Goal: Use online tool/utility: Utilize a website feature to perform a specific function

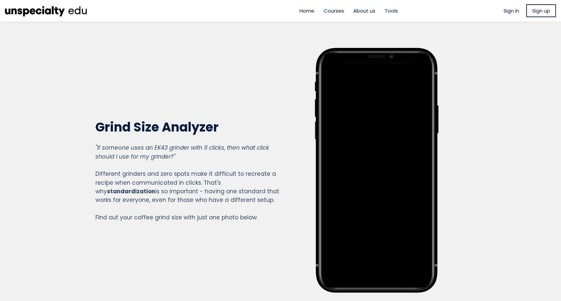
scroll to position [739, 264]
click at [237, 111] on div "Grind Size Analyzer Grind Size Analyzer "If someone uses an EK43 grinder with 1…" at bounding box center [188, 170] width 184 height 245
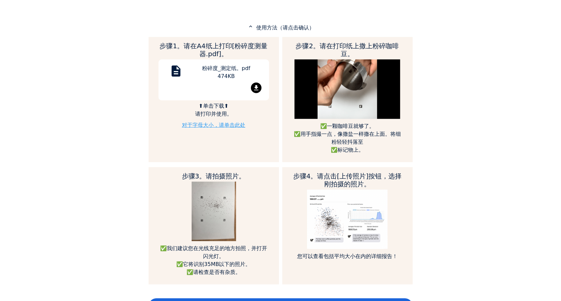
scroll to position [323, 0]
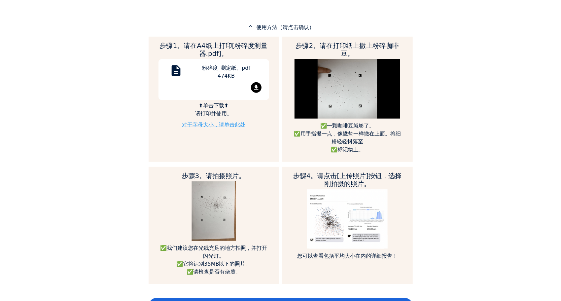
click at [284, 27] on p "expand_less 使用方法（请点击确认）" at bounding box center [281, 27] width 264 height 8
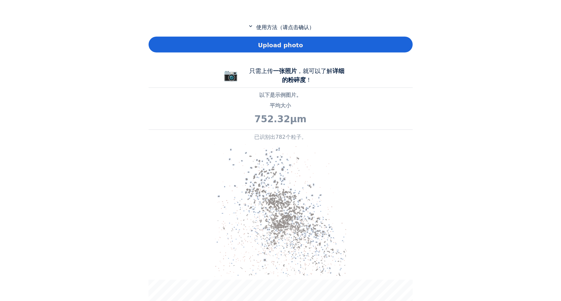
scroll to position [329835, 330049]
click at [284, 27] on p "expand_more 使用方法（请点击确认）" at bounding box center [281, 27] width 264 height 8
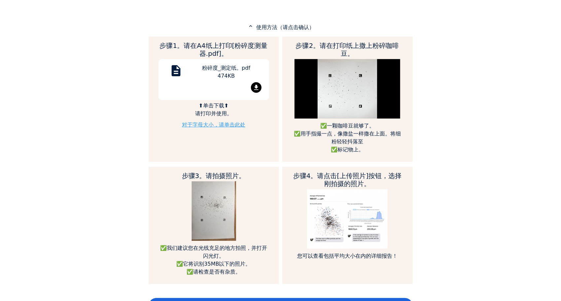
scroll to position [739, 264]
drag, startPoint x: 145, startPoint y: 97, endPoint x: 121, endPoint y: 57, distance: 47.0
click at [121, 57] on div "Home Courses About us Tools Sign in" at bounding box center [280, 150] width 561 height 301
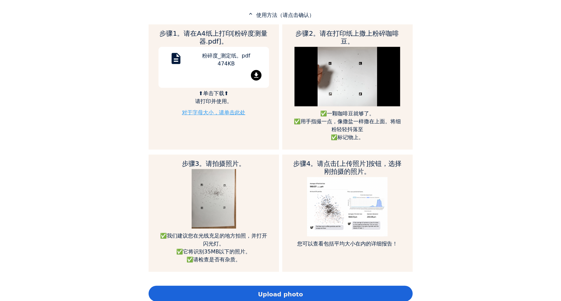
scroll to position [336, 0]
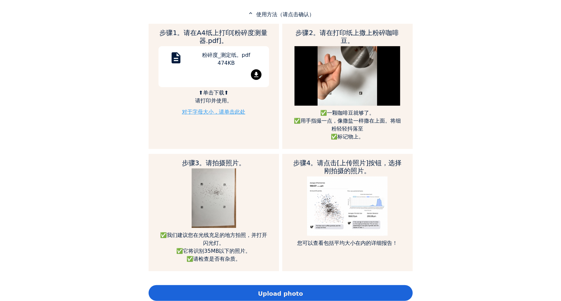
click at [104, 93] on div "Home Courses About us Tools Sign in" at bounding box center [280, 150] width 561 height 301
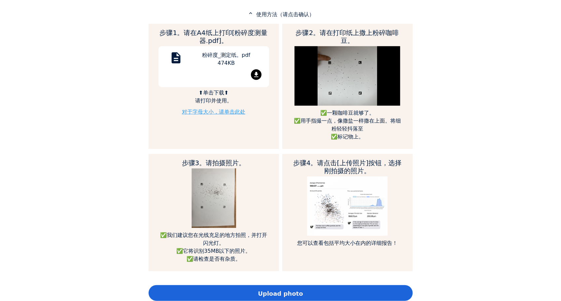
click at [275, 287] on div "Upload photo" at bounding box center [281, 293] width 264 height 16
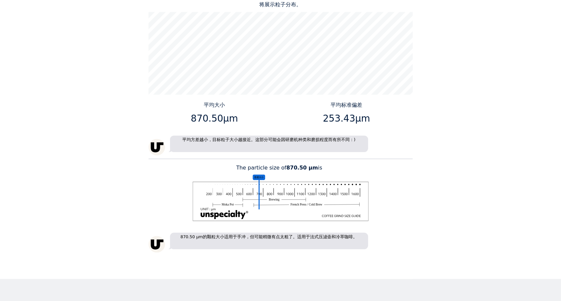
scroll to position [881, 0]
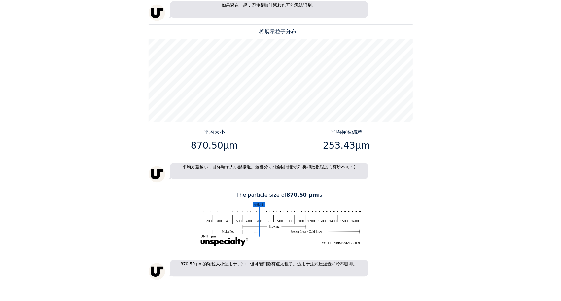
click at [132, 152] on div "Home Courses About us Tools Sign in" at bounding box center [280, 150] width 561 height 301
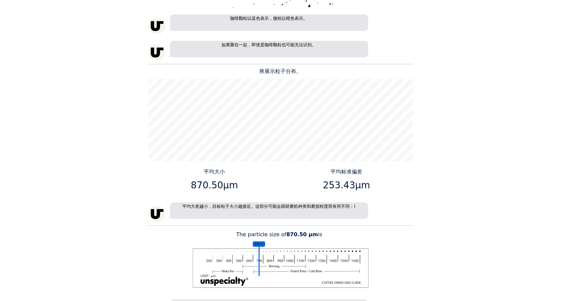
scroll to position [909, 0]
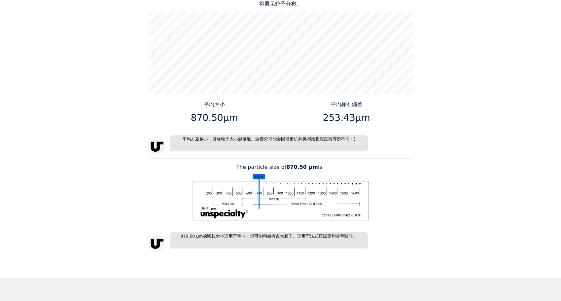
click at [55, 149] on div "Home Courses About us Tools Sign in" at bounding box center [280, 150] width 561 height 301
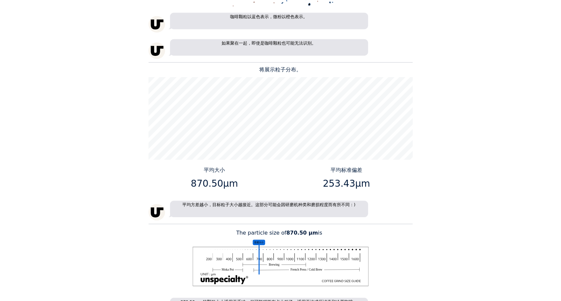
scroll to position [855, 0]
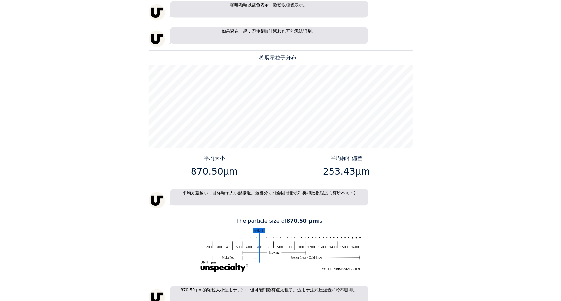
click at [279, 178] on div "平均大小 870.50μm" at bounding box center [215, 168] width 132 height 28
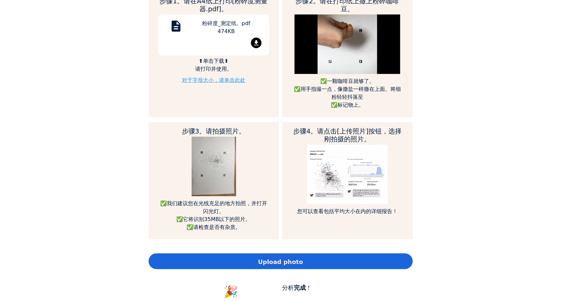
scroll to position [368, 0]
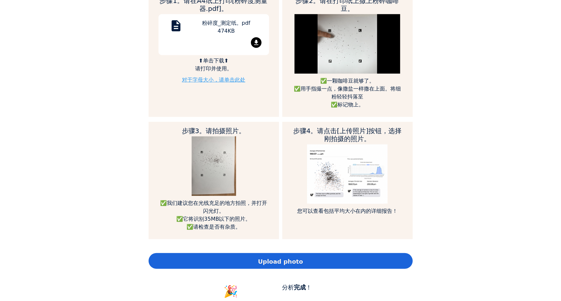
click at [55, 130] on div "Home Courses About us Tools Sign in" at bounding box center [280, 150] width 561 height 301
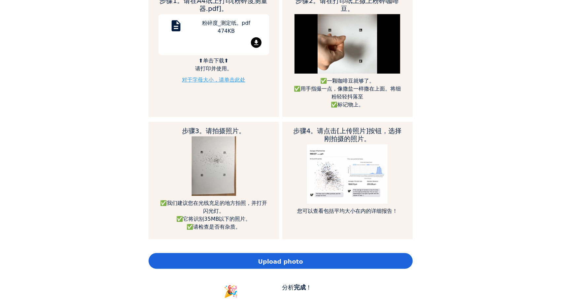
click at [273, 260] on span "Upload photo" at bounding box center [280, 261] width 45 height 9
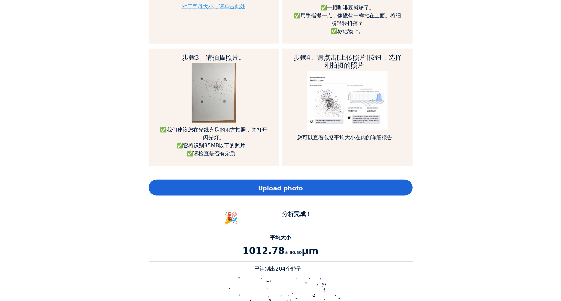
scroll to position [867, 264]
click at [52, 209] on div "Home Courses About us Tools Sign in" at bounding box center [280, 150] width 561 height 301
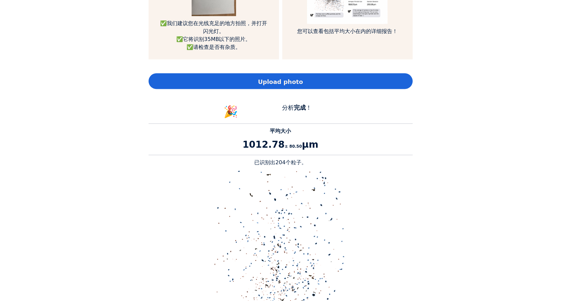
scroll to position [566, 0]
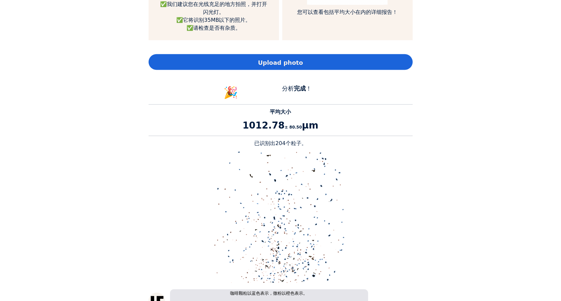
click at [280, 66] on div "Upload photo" at bounding box center [281, 62] width 264 height 16
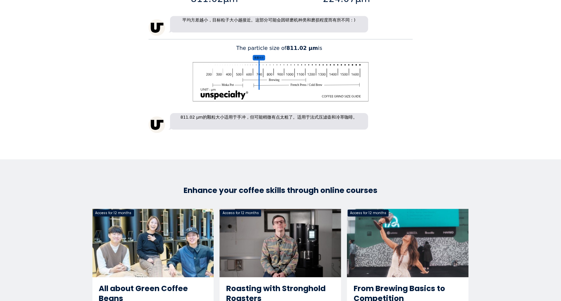
scroll to position [1029, 0]
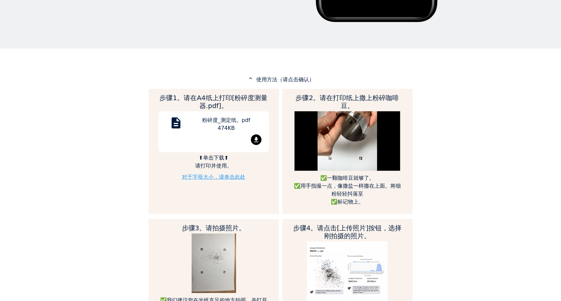
scroll to position [270, 0]
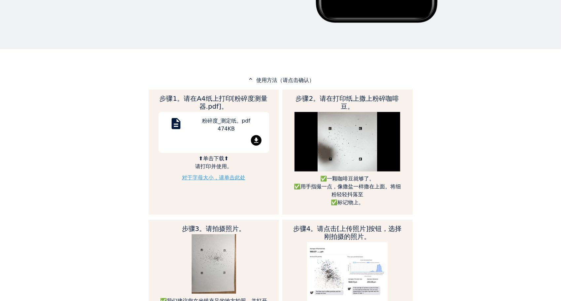
click at [222, 125] on div "粉碎度_测定纸。pdf 474KB" at bounding box center [227, 126] width 76 height 18
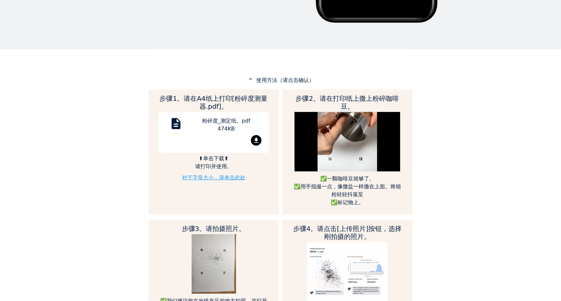
click at [103, 151] on div "Home Courses About us Tools Sign in" at bounding box center [280, 150] width 561 height 301
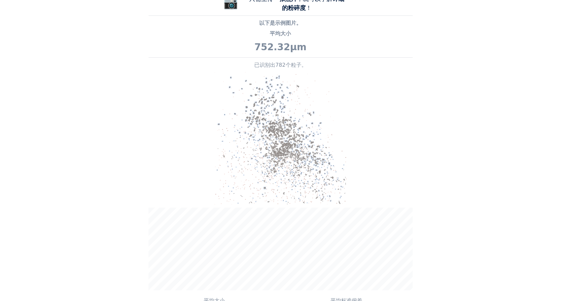
scroll to position [648, 0]
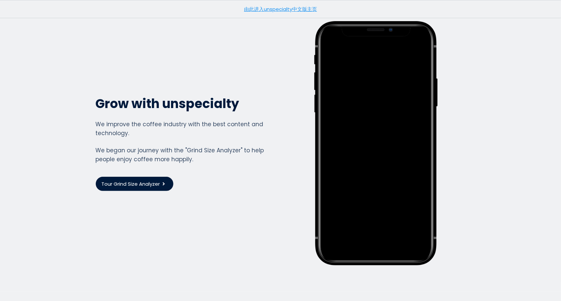
scroll to position [1774, 0]
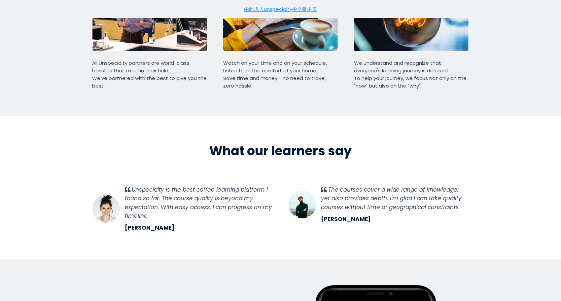
click at [297, 10] on link "由此进入unspecialty中文版主页" at bounding box center [280, 9] width 73 height 7
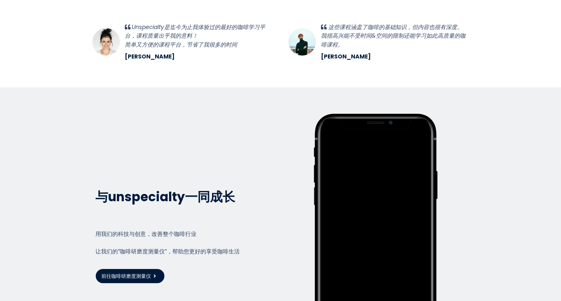
scroll to position [1411, 0]
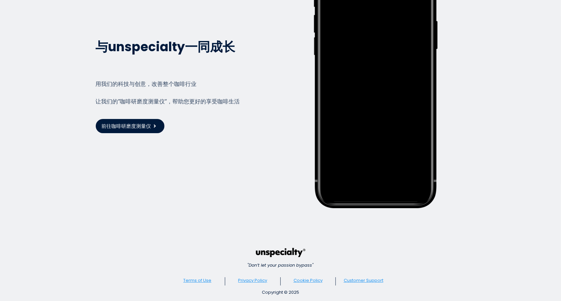
click at [130, 122] on span "前往咖啡研磨度测量仪" at bounding box center [127, 126] width 50 height 8
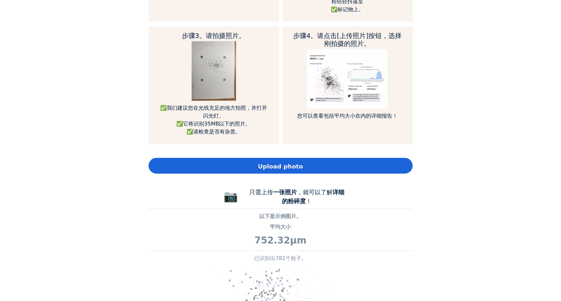
scroll to position [461, 0]
